Goal: Browse casually

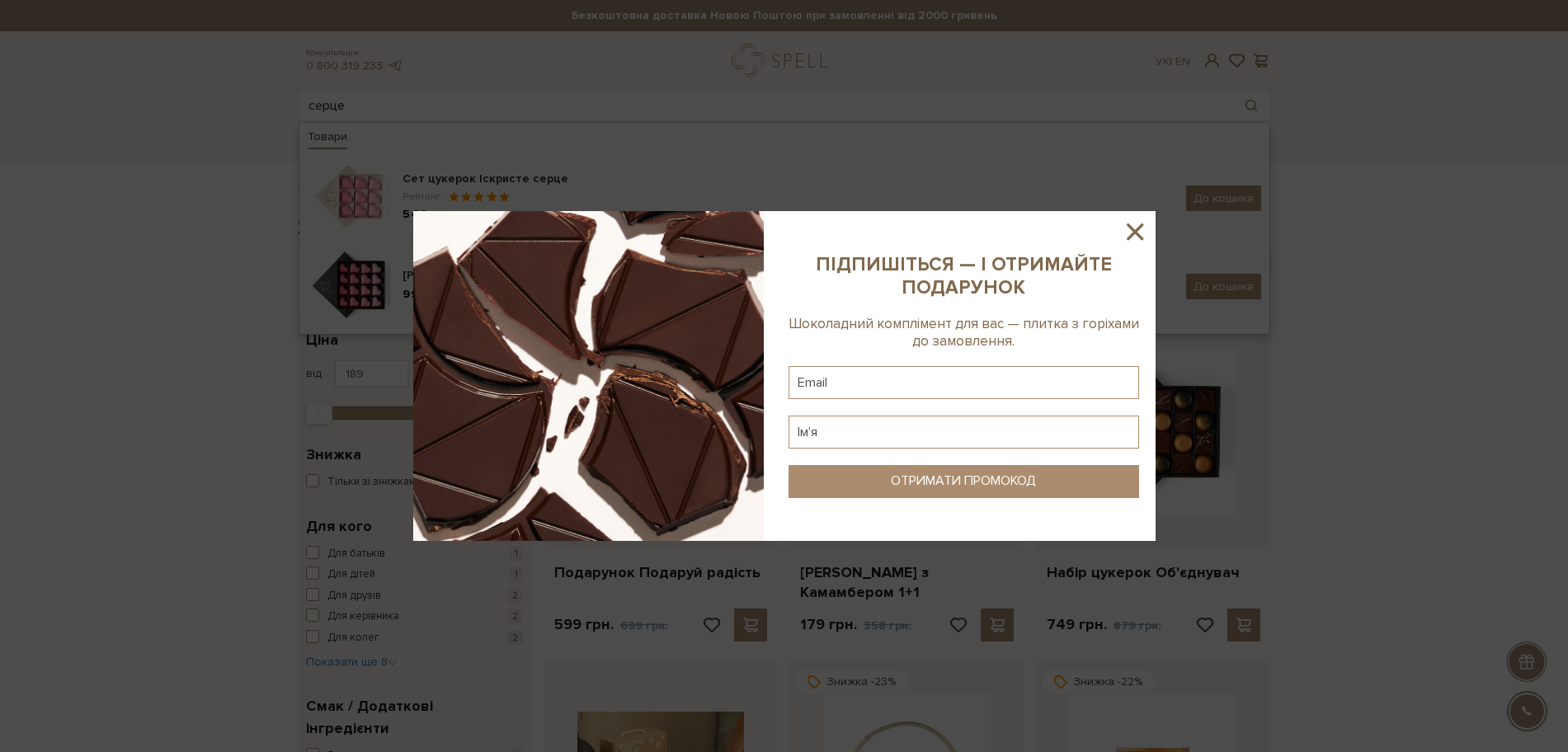
click at [1140, 237] on icon at bounding box center [1135, 231] width 17 height 17
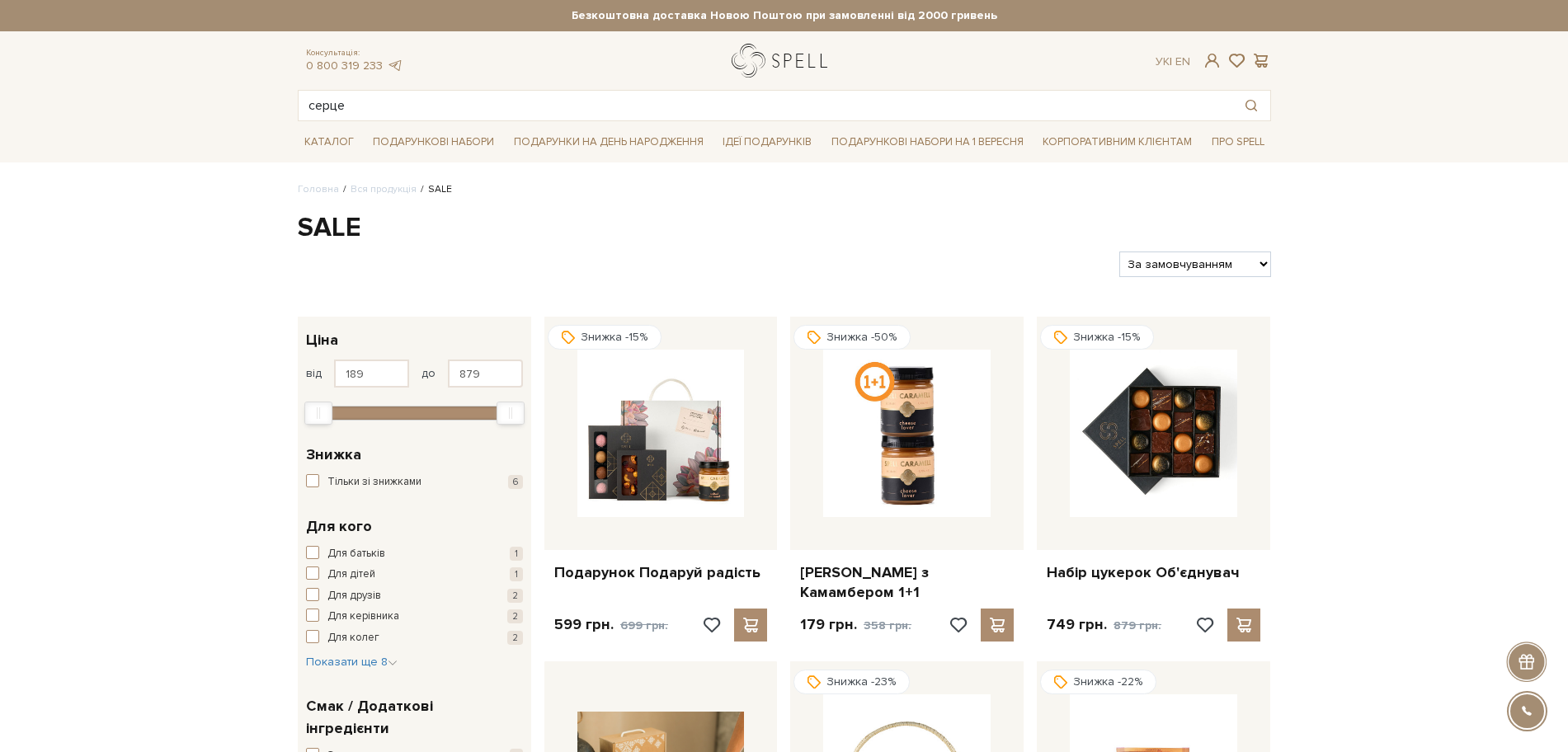
click at [799, 60] on link "logo" at bounding box center [783, 61] width 103 height 34
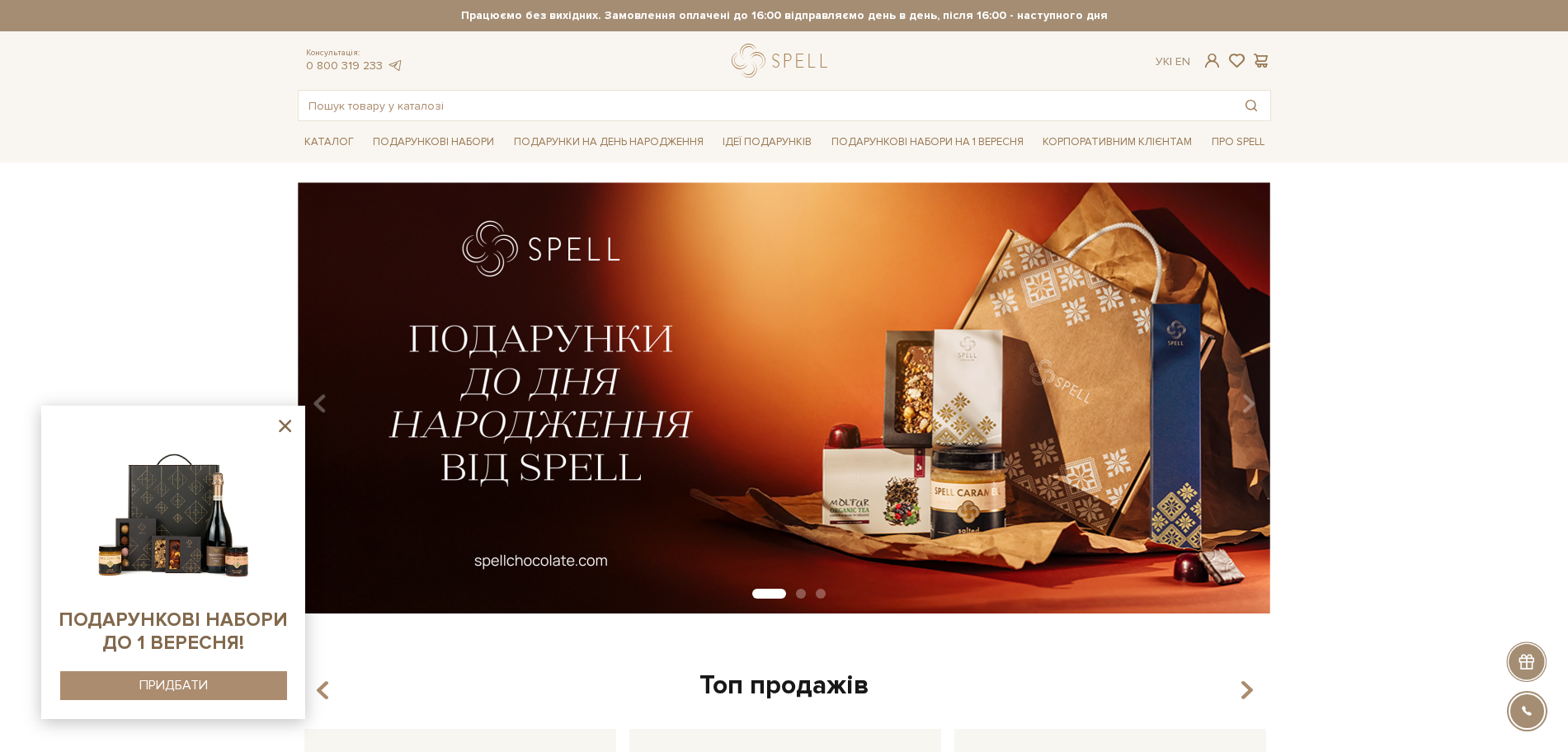
click at [279, 418] on icon at bounding box center [285, 426] width 21 height 21
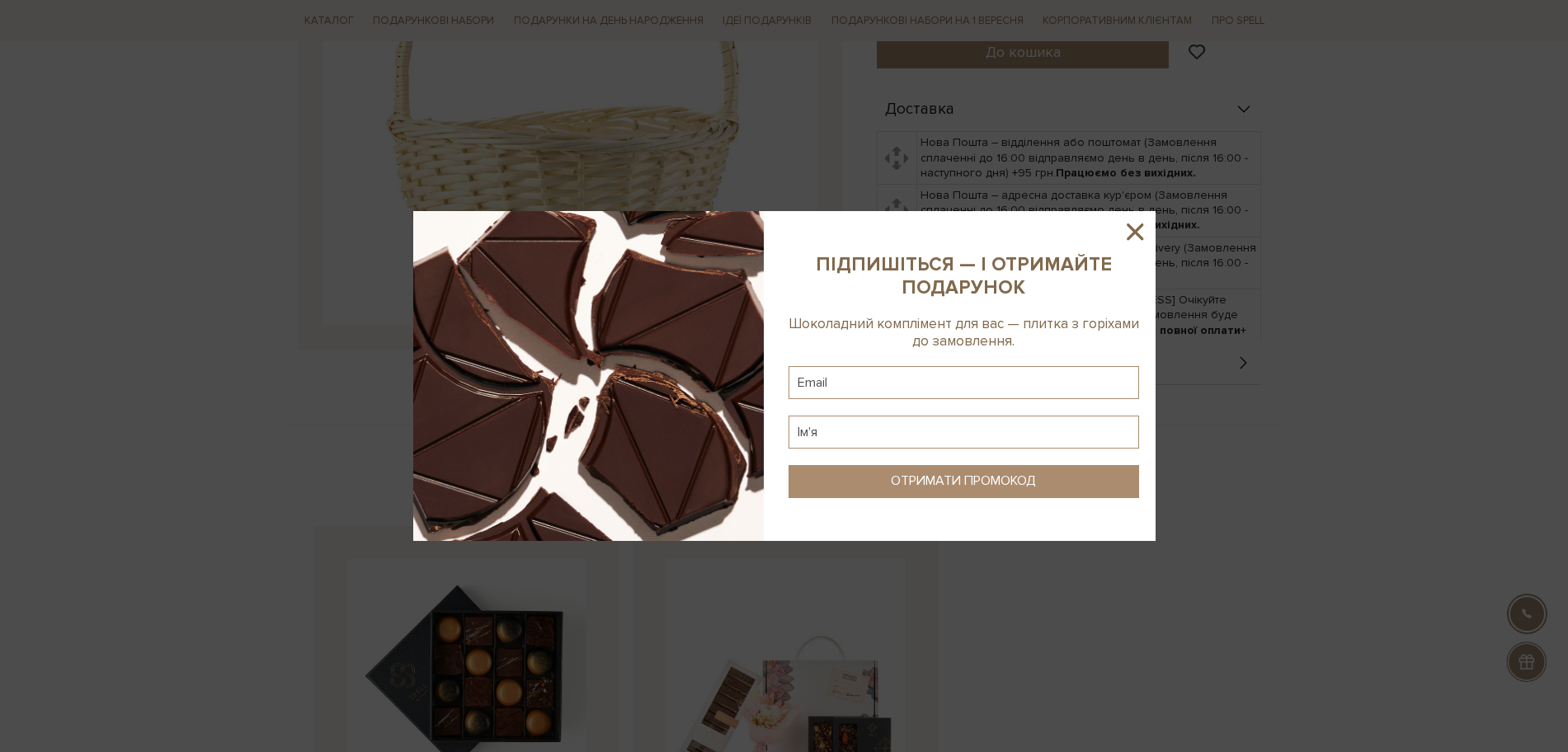
click at [1138, 224] on icon at bounding box center [1135, 231] width 28 height 28
